Goal: Answer question/provide support: Share knowledge or assist other users

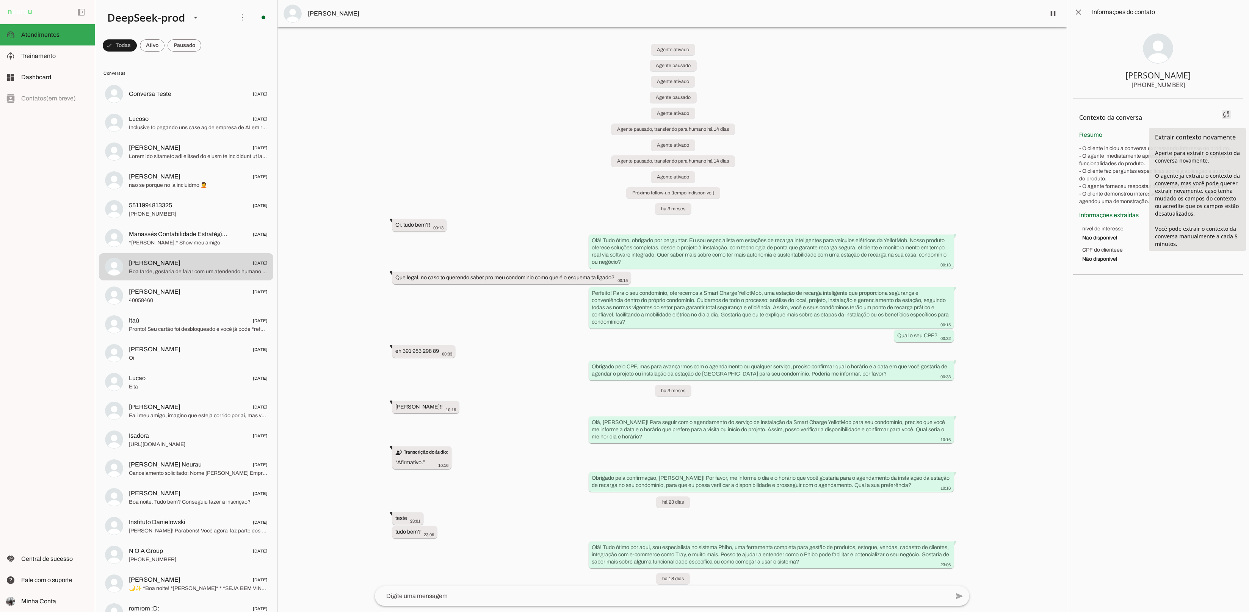
click at [1226, 114] on span at bounding box center [1227, 114] width 18 height 18
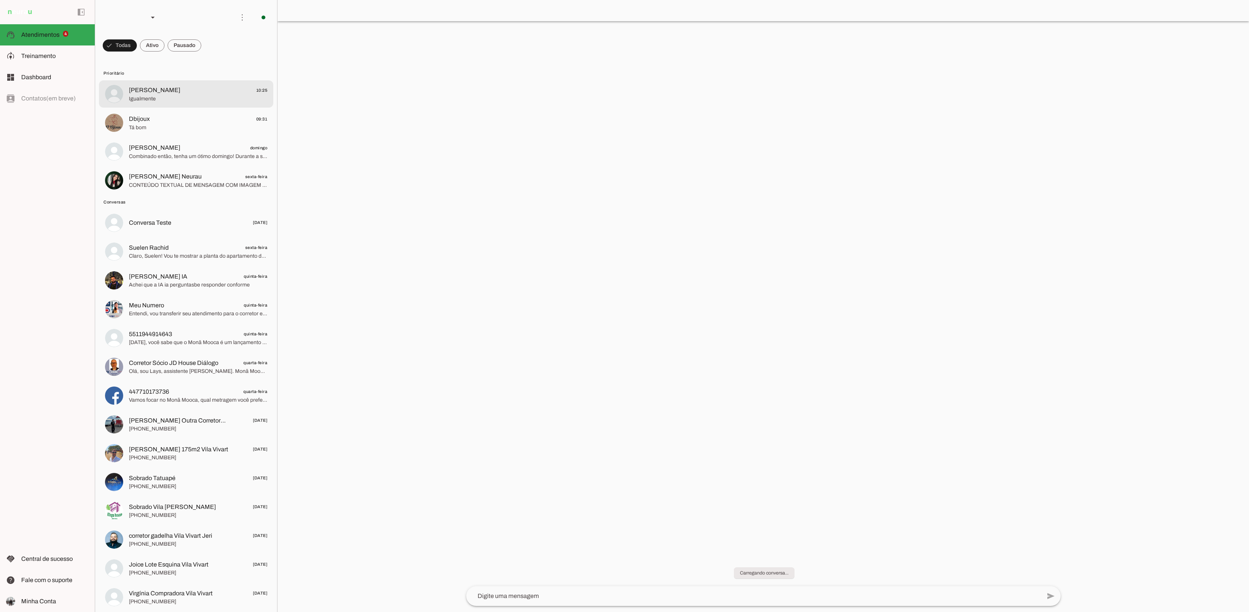
click at [198, 103] on div at bounding box center [198, 94] width 138 height 19
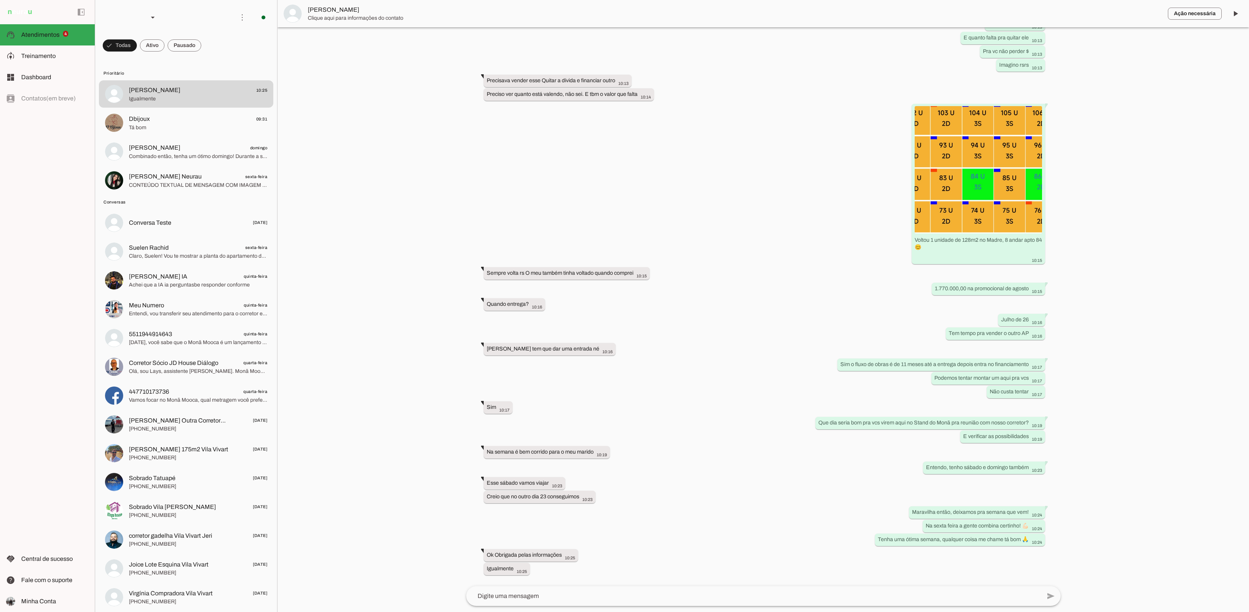
click at [374, 16] on span "Clique aqui para informações do contato" at bounding box center [735, 18] width 854 height 8
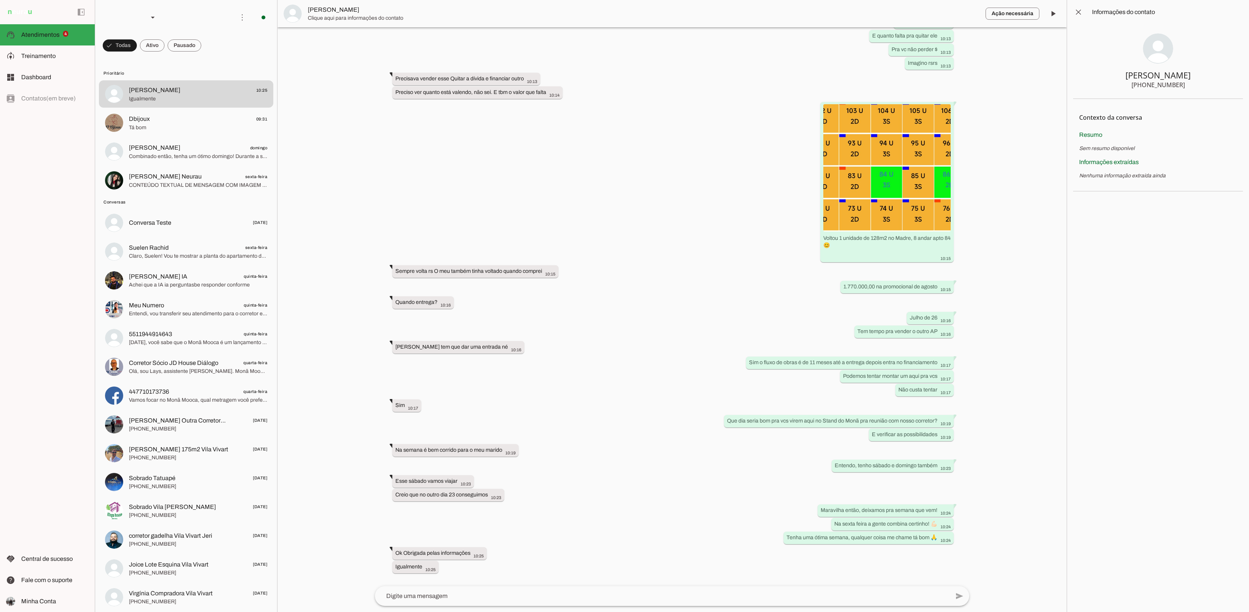
scroll to position [1377, 0]
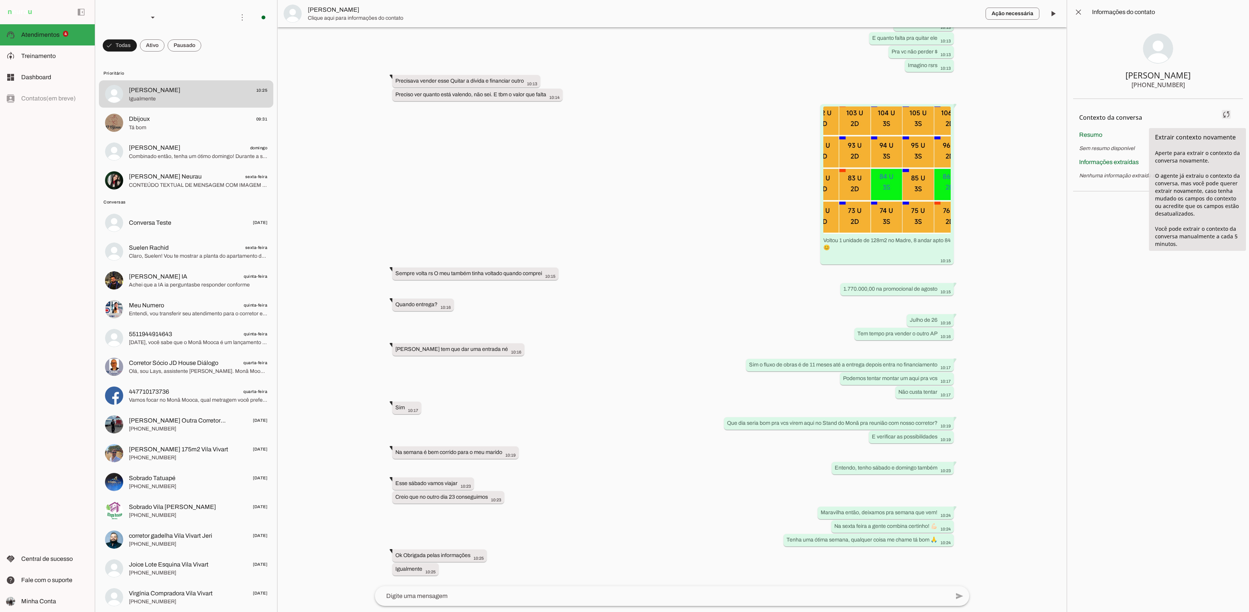
click at [1225, 115] on span at bounding box center [1227, 114] width 18 height 18
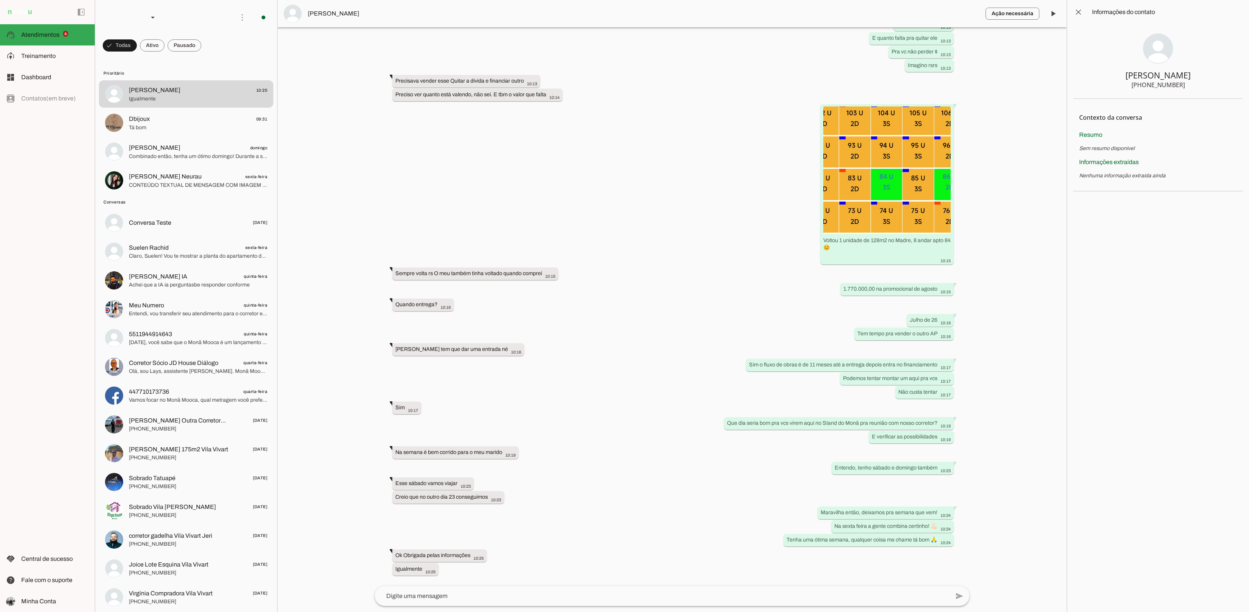
click at [1160, 88] on div "[PHONE_NUMBER]" at bounding box center [1158, 84] width 53 height 9
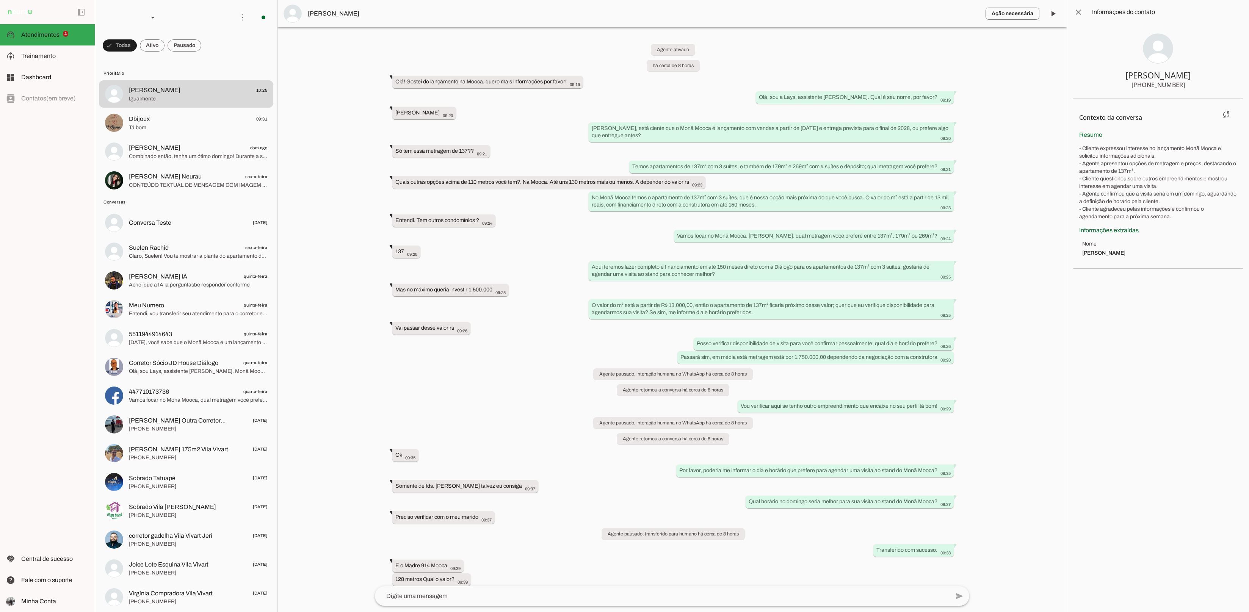
click at [1159, 181] on p "- Cliente expressou interesse no lançamento Monã Mooca e solicitou informações …" at bounding box center [1159, 183] width 158 height 76
click at [1115, 188] on p "- Cliente expressou interesse no lançamento Monã Mooca e solicitou informações …" at bounding box center [1159, 183] width 158 height 76
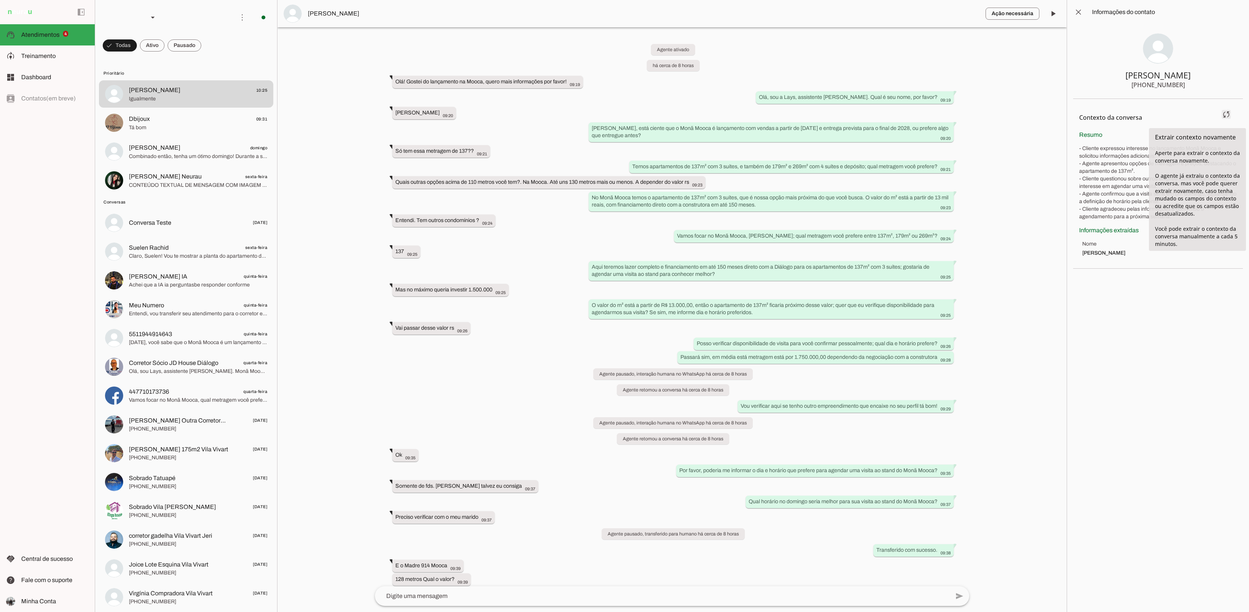
click at [1229, 115] on span at bounding box center [1227, 114] width 18 height 18
